Goal: Submit feedback/report problem

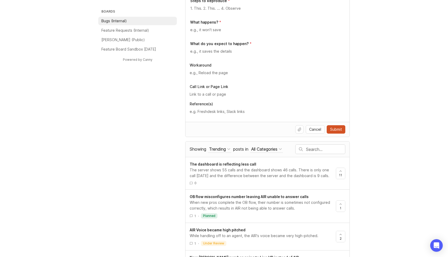
scroll to position [222, 0]
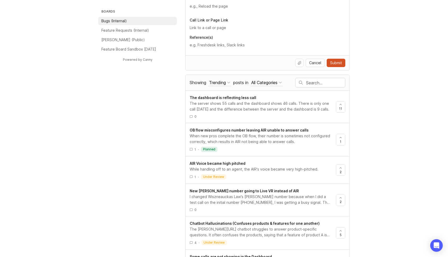
click at [313, 84] on input "text" at bounding box center [325, 83] width 39 height 6
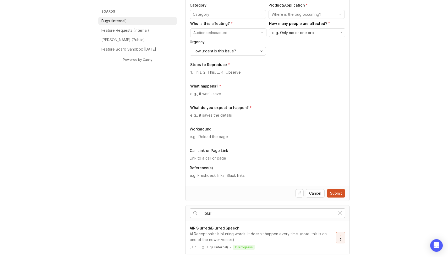
scroll to position [92, 0]
type input "blur"
click at [208, 228] on span "AIR Slurred/Blurred Speech" at bounding box center [215, 228] width 50 height 4
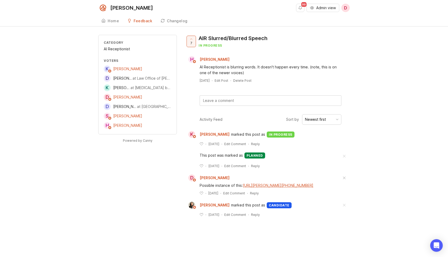
click at [332, 7] on span "Admin view" at bounding box center [326, 7] width 20 height 5
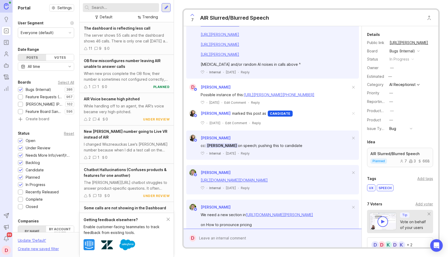
scroll to position [554, 0]
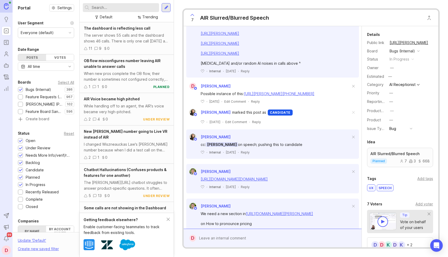
click at [257, 96] on link "[URL][PERSON_NAME][PHONE_NUMBER]" at bounding box center [279, 93] width 70 height 4
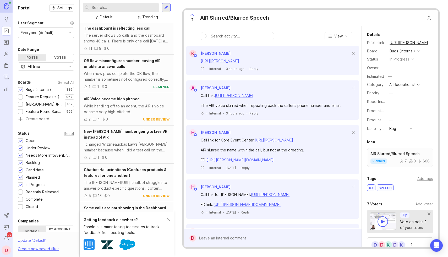
scroll to position [146, 0]
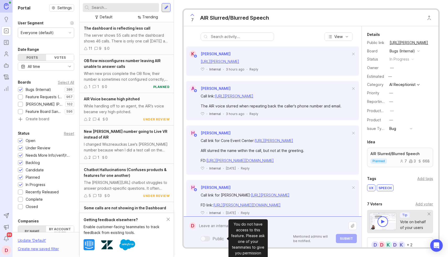
click at [202, 235] on div "Public Mentioned admins will be notified. Submit" at bounding box center [276, 232] width 161 height 22
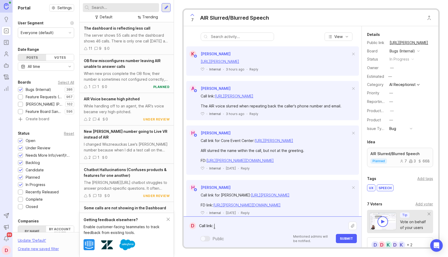
paste textarea "https://agent.smith.ai/agent/call/CAdb2b61430f9427a85bbd19d0e90dcb4c/"
paste textarea "https://agent.smith.ai/agent/call/CA3487ba6be01c42987eed7b60db133791/"
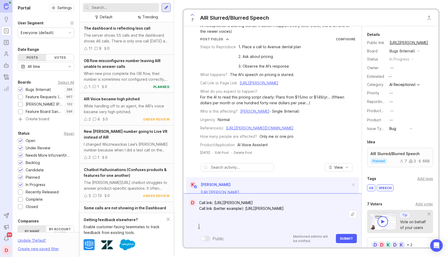
scroll to position [0, 0]
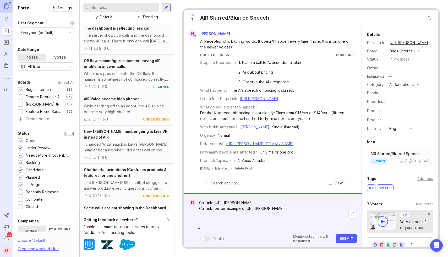
paste textarea "https://agent.smith.ai/agent/call/CA3487ba6be01c42987eed7b60db133791/"
click at [200, 226] on textarea "Call link: https://agent.smith.ai/agent/call/CAdb2b61430f9427a85bbd19d0e90dcb4c…" at bounding box center [272, 214] width 152 height 33
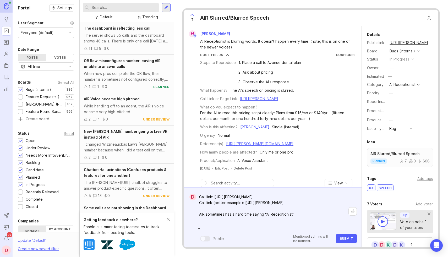
click at [297, 225] on textarea "Call link: https://agent.smith.ai/agent/call/CAdb2b61430f9427a85bbd19d0e90dcb4c…" at bounding box center [272, 211] width 152 height 39
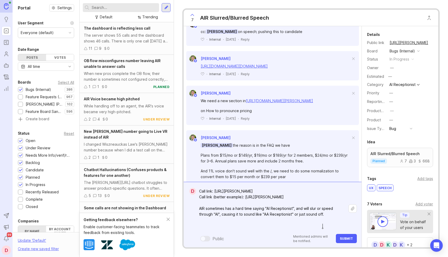
scroll to position [684, 0]
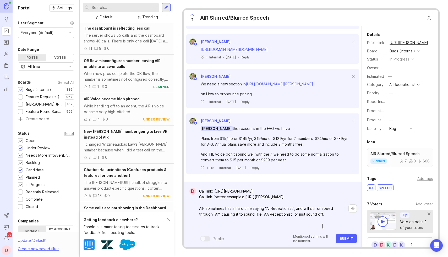
type textarea "Call link: https://agent.smith.ai/agent/call/CAdb2b61430f9427a85bbd19d0e90dcb4c…"
click at [341, 237] on span "Submit" at bounding box center [346, 238] width 13 height 4
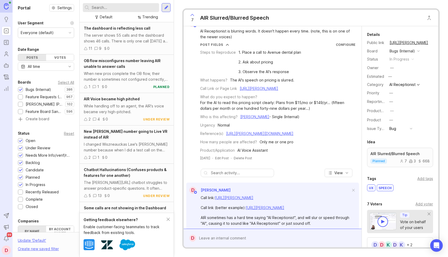
scroll to position [0, 0]
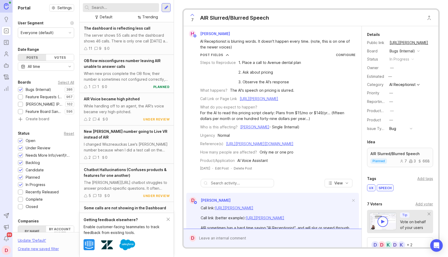
click at [8, 33] on icon "Portal" at bounding box center [6, 31] width 6 height 6
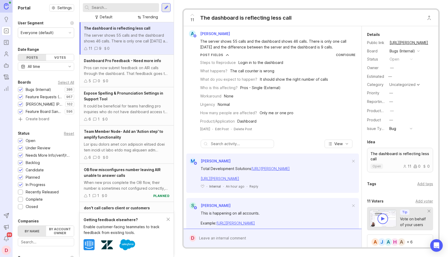
click at [7, 246] on div "D" at bounding box center [6, 249] width 9 height 9
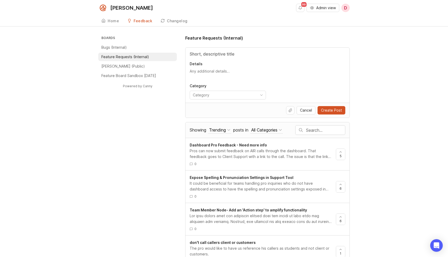
click at [131, 48] on li "Bugs (Internal)" at bounding box center [137, 47] width 79 height 8
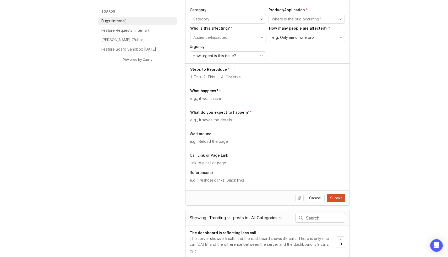
scroll to position [175, 0]
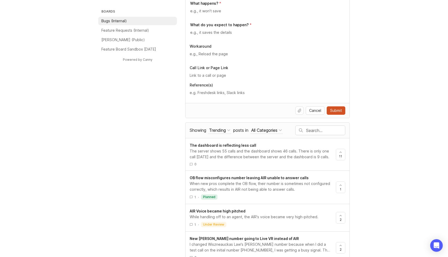
click at [316, 125] on div "Showing Trending Sort Trending Top New Filter Under Review Needs More Info/veri…" at bounding box center [267, 130] width 164 height 15
click at [315, 129] on input "text" at bounding box center [325, 130] width 39 height 6
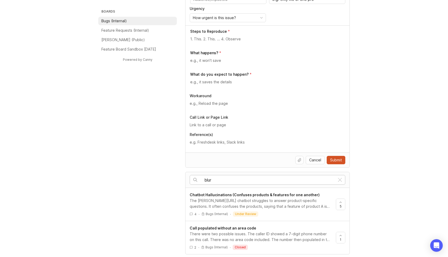
scroll to position [92, 0]
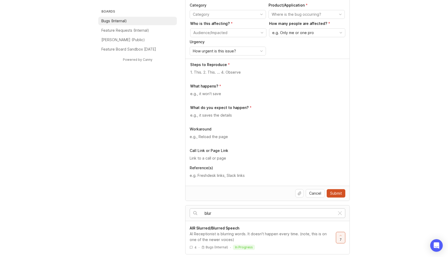
type input "blur"
click at [212, 228] on span "AIR Slurred/Blurred Speech" at bounding box center [215, 228] width 50 height 4
